Goal: Communication & Community: Answer question/provide support

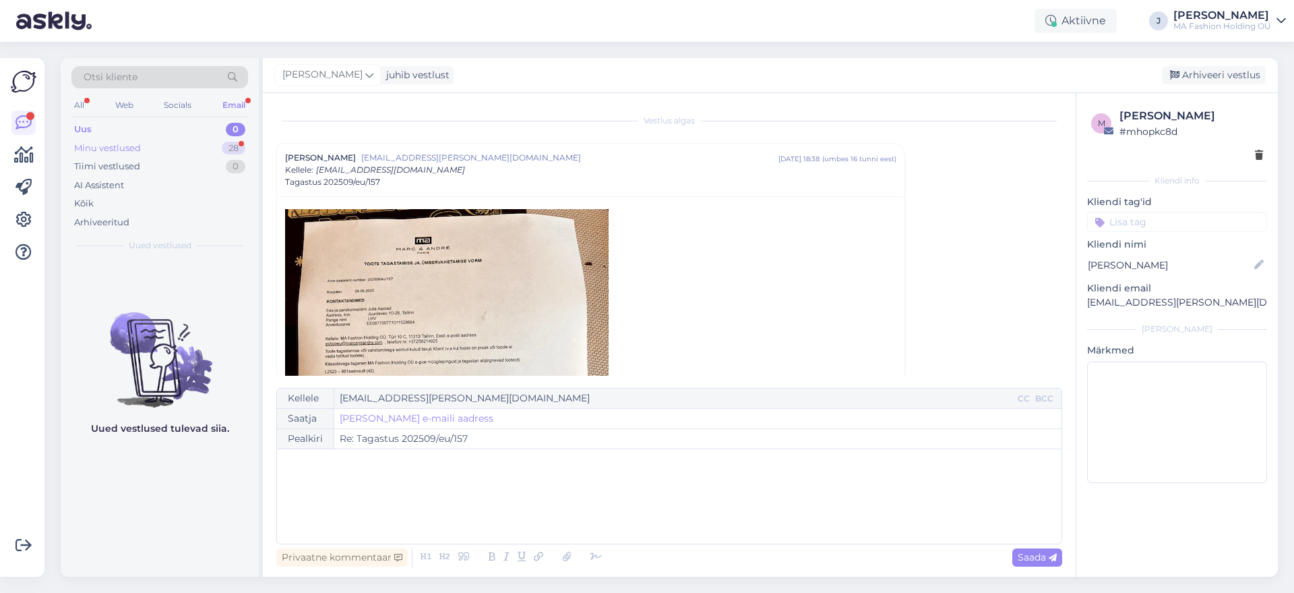
click at [207, 141] on div "Minu vestlused 28" at bounding box center [159, 148] width 177 height 19
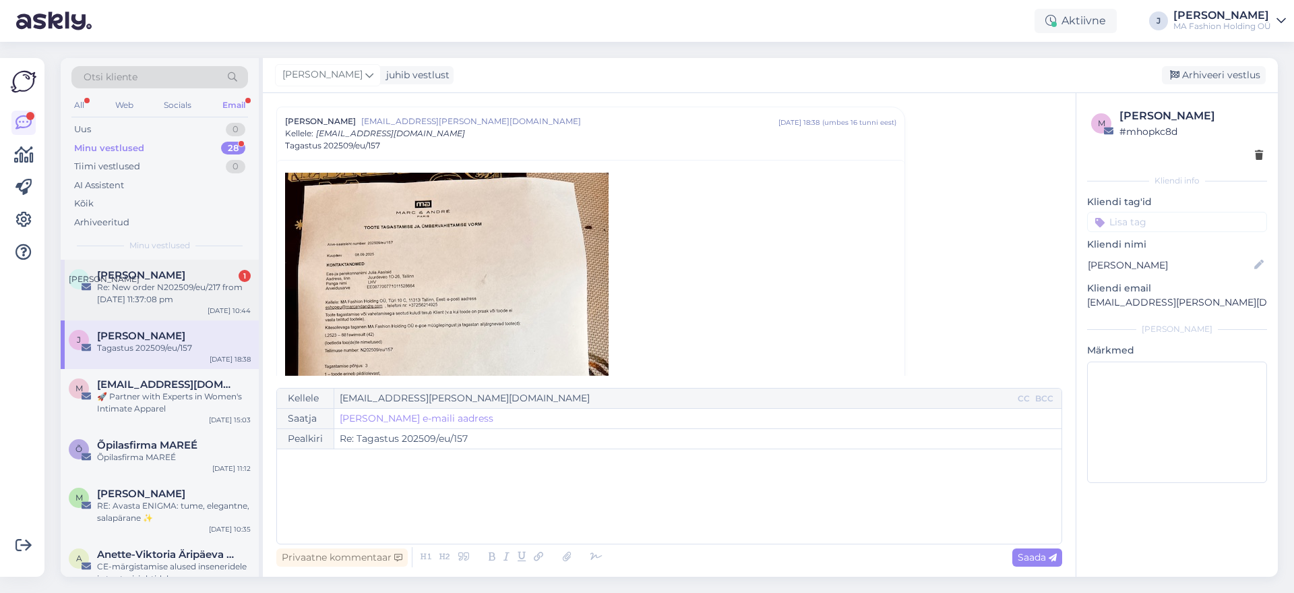
click at [162, 298] on div "Re: New order N202509/eu/217 from [DATE] 11:37:08 pm" at bounding box center [174, 293] width 154 height 24
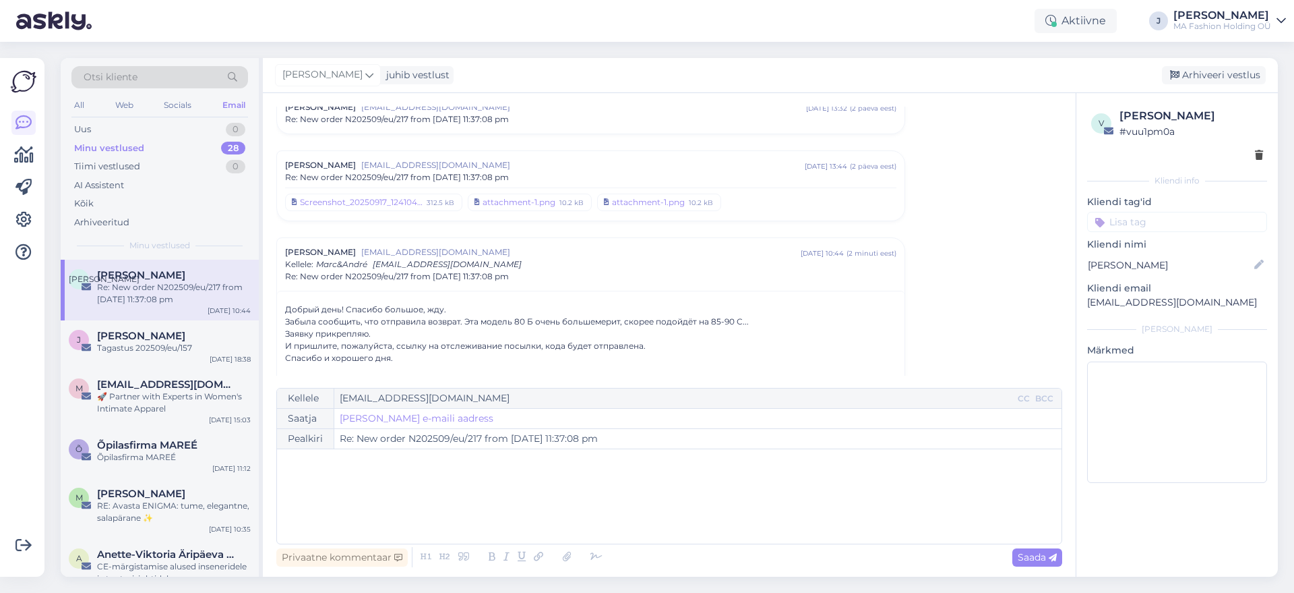
drag, startPoint x: 393, startPoint y: 336, endPoint x: 308, endPoint y: 304, distance: 90.9
click at [402, 336] on div "Заявку прикрепляю." at bounding box center [590, 334] width 611 height 12
click at [439, 340] on div "И пришлите, пожалуйста, ссылку на отслеживание посылки, кода будет отправлена." at bounding box center [590, 346] width 611 height 12
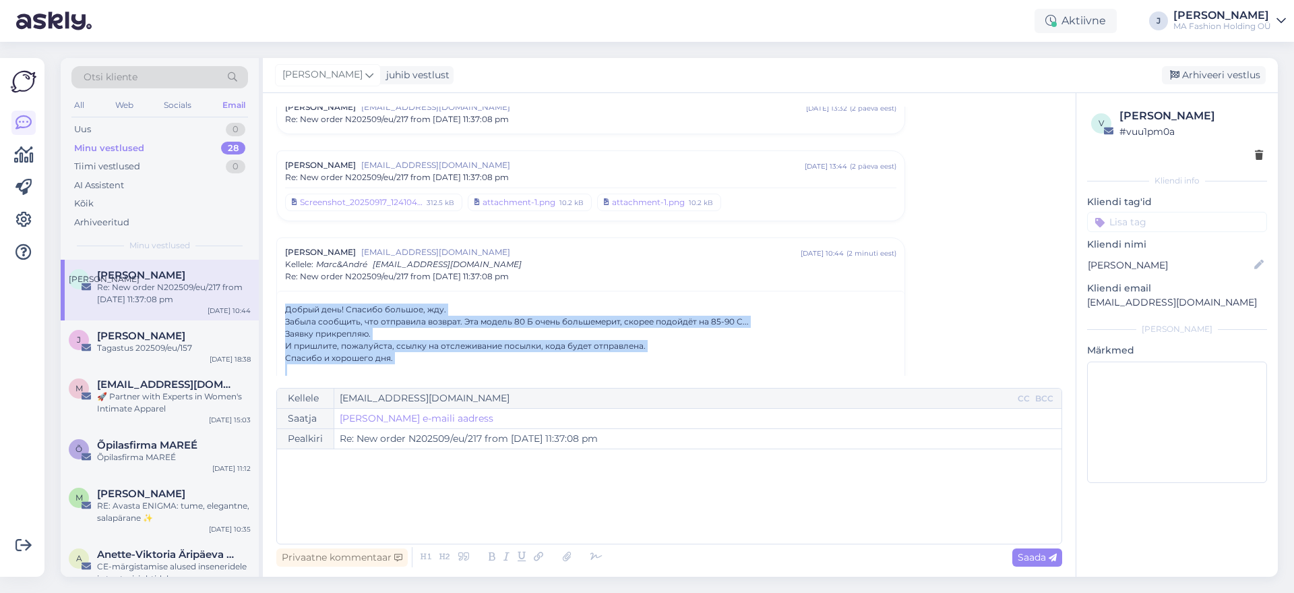
drag, startPoint x: 414, startPoint y: 366, endPoint x: 273, endPoint y: 314, distance: 150.1
click at [276, 314] on div "Vestlus [PERSON_NAME] [EMAIL_ADDRESS][DOMAIN_NAME] [DATE] 08:57 ( 10 kuu eest )…" at bounding box center [669, 334] width 813 height 483
click at [289, 318] on div "Забыла сообщить, что отправила возврат. Эта модель 80 Б очень большемерит, скор…" at bounding box center [590, 321] width 611 height 12
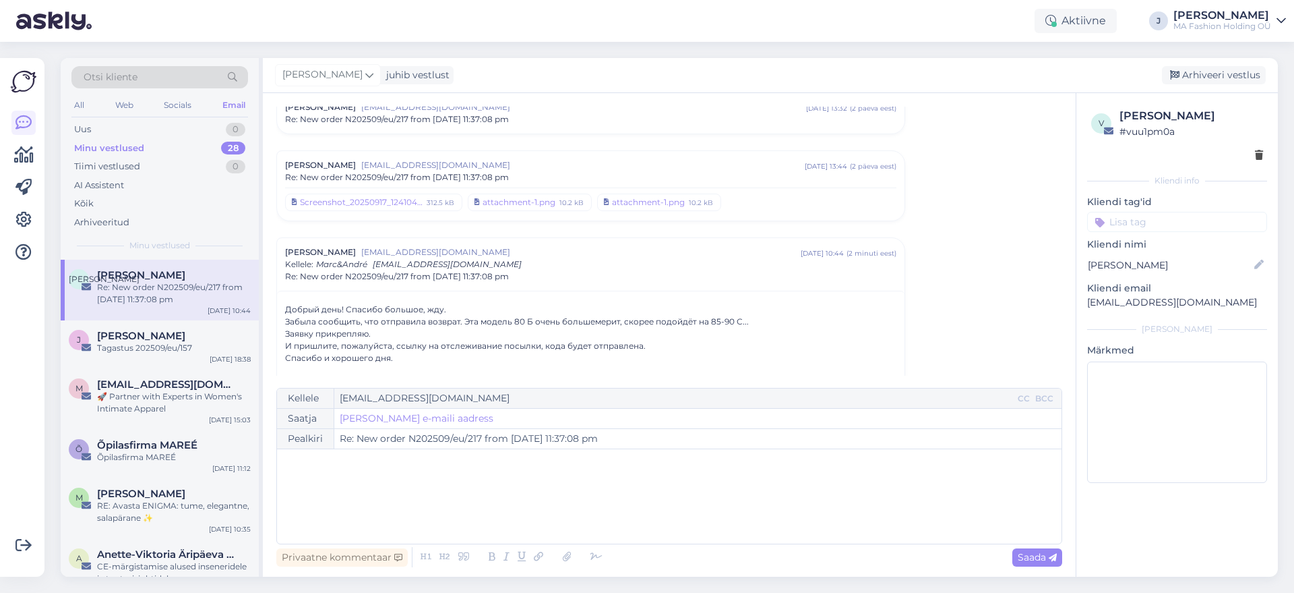
drag, startPoint x: 287, startPoint y: 312, endPoint x: 424, endPoint y: 359, distance: 144.5
click at [424, 359] on div "Спасибо и хорошего дня." at bounding box center [590, 358] width 611 height 12
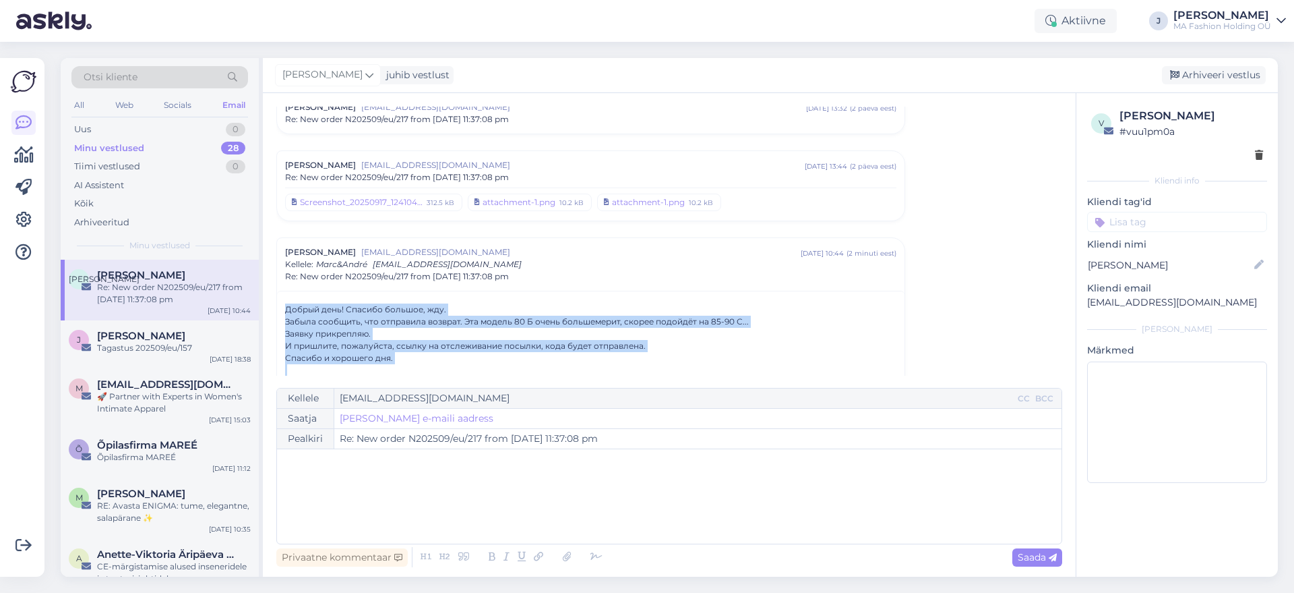
drag, startPoint x: 424, startPoint y: 359, endPoint x: 250, endPoint y: 298, distance: 184.2
click at [257, 298] on div "Otsi kliente All Web Socials Email Uus 0 Minu vestlused 28 Tiimi vestlused 0 AI…" at bounding box center [669, 317] width 1217 height 518
click at [326, 320] on div "Забыла сообщить, что отправила возврат. Эта модель 80 Б очень большемерит, скор…" at bounding box center [590, 321] width 611 height 12
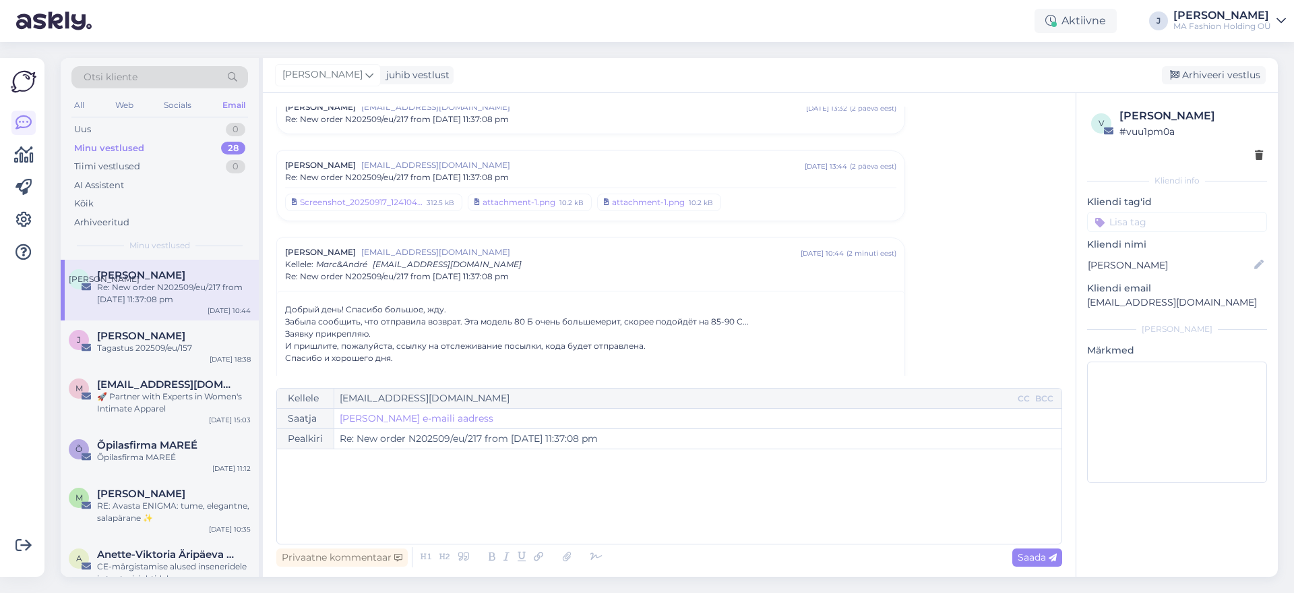
drag, startPoint x: 421, startPoint y: 363, endPoint x: 276, endPoint y: 317, distance: 152.8
click at [360, 334] on div "Заявку прикрепляю." at bounding box center [590, 334] width 611 height 12
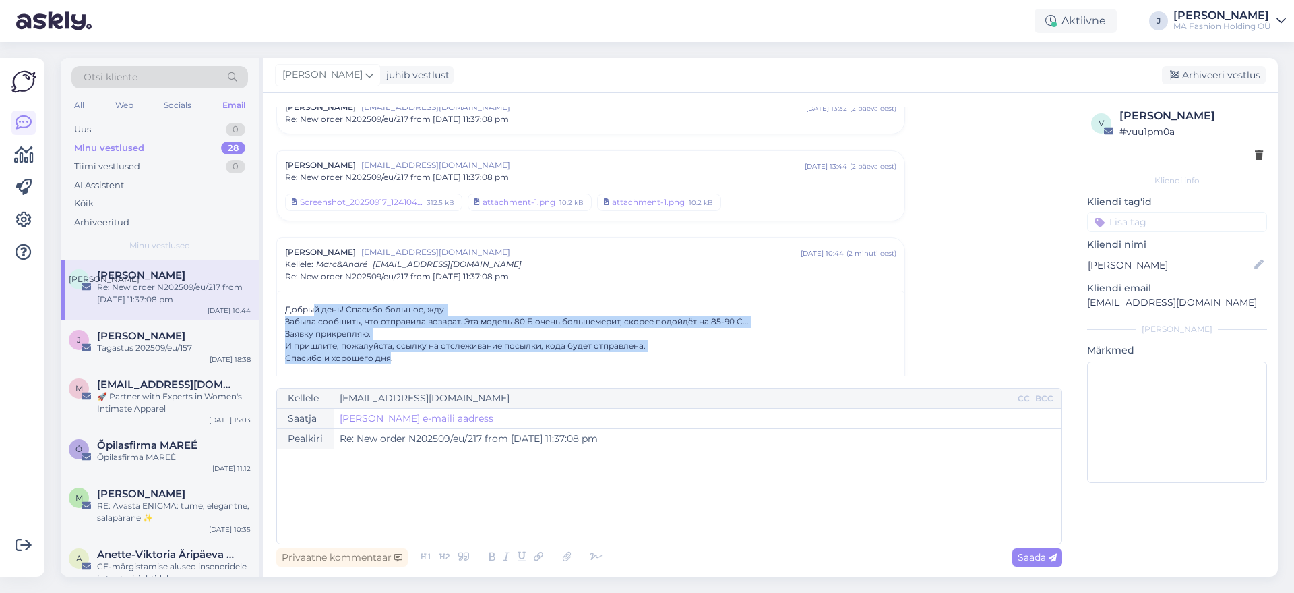
drag, startPoint x: 391, startPoint y: 356, endPoint x: 295, endPoint y: 311, distance: 106.4
